Goal: Task Accomplishment & Management: Manage account settings

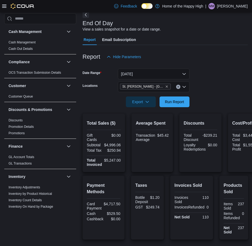
scroll to position [276, 0]
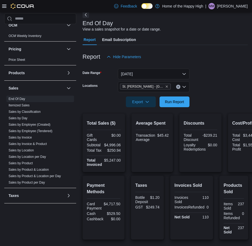
click at [236, 6] on p "[PERSON_NAME]" at bounding box center [232, 6] width 31 height 6
click at [217, 52] on span "Sign Out" at bounding box center [213, 52] width 14 height 5
